Goal: Find specific page/section: Find specific page/section

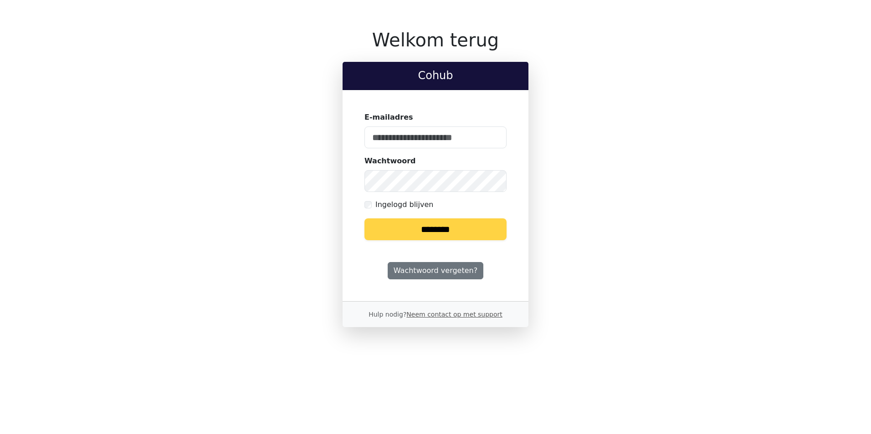
type input "**********"
click at [463, 231] on input "********" at bounding box center [435, 230] width 142 height 22
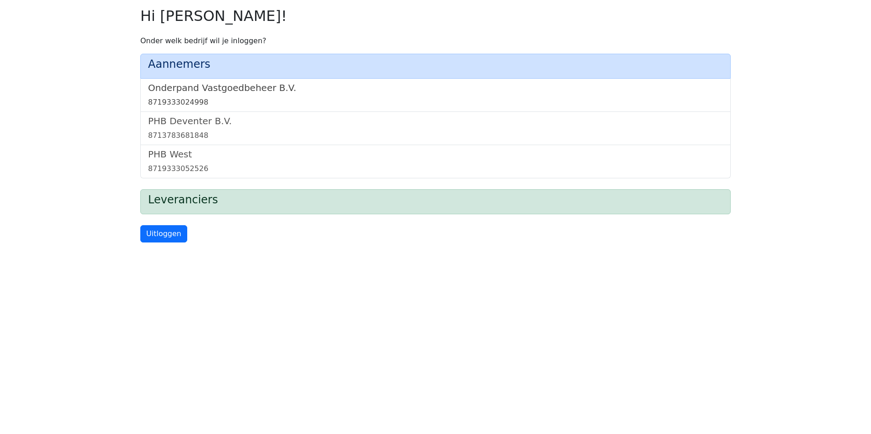
click at [259, 102] on div "8719333024998" at bounding box center [435, 102] width 575 height 11
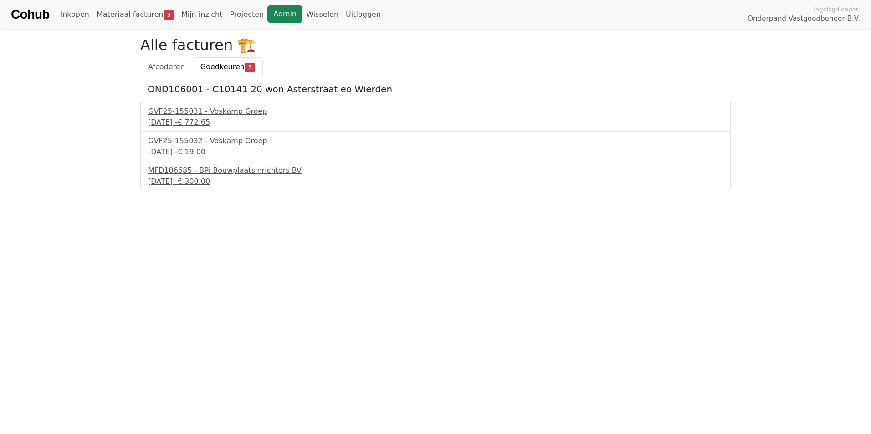
click at [267, 16] on link "Admin" at bounding box center [284, 13] width 35 height 17
